Goal: Navigation & Orientation: Go to known website

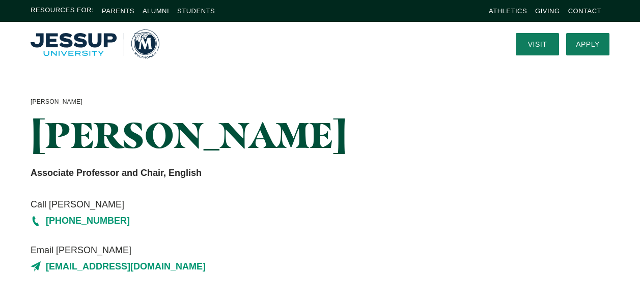
click at [72, 45] on img "Home" at bounding box center [95, 44] width 129 height 29
